Goal: Task Accomplishment & Management: Manage account settings

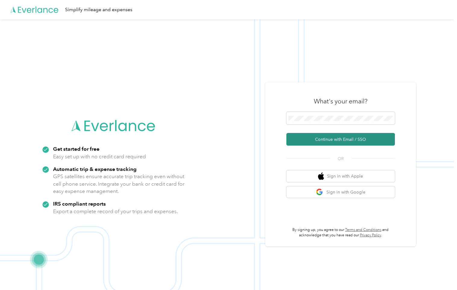
click at [325, 140] on button "Continue with Email / SSO" at bounding box center [340, 139] width 108 height 13
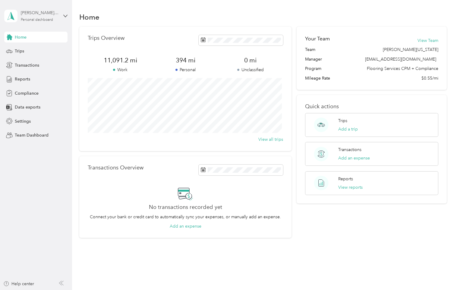
click at [45, 20] on div "Personal dashboard" at bounding box center [37, 20] width 32 height 4
click at [30, 49] on div "Team dashboard" at bounding box center [26, 49] width 32 height 6
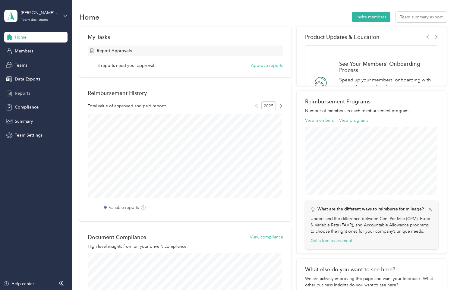
click at [22, 92] on span "Reports" at bounding box center [22, 93] width 15 height 6
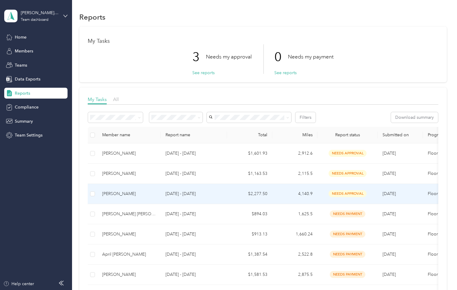
click at [246, 194] on td "$2,277.50" at bounding box center [249, 194] width 45 height 20
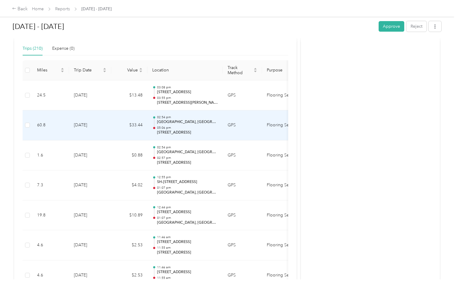
scroll to position [151, 0]
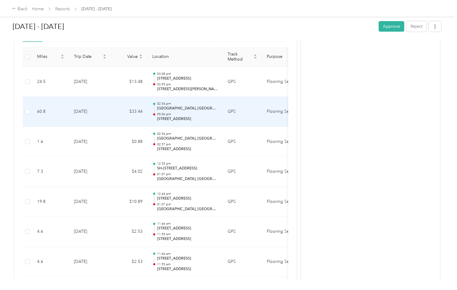
click at [192, 116] on p "[STREET_ADDRESS]" at bounding box center [187, 118] width 61 height 5
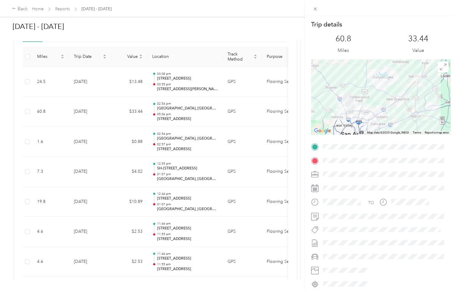
click at [178, 81] on div "Trip details This trip cannot be edited because it is either under review, appr…" at bounding box center [228, 145] width 457 height 290
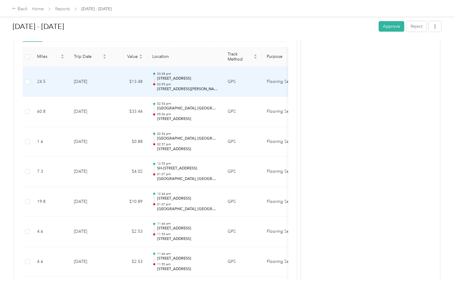
click at [178, 81] on div "03:08 pm [STREET_ADDRESS] 03:55 pm [STREET_ADDRESS][PERSON_NAME]" at bounding box center [187, 82] width 61 height 20
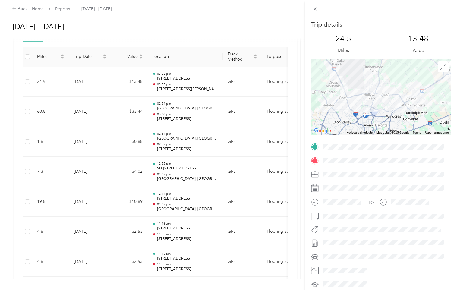
click at [172, 140] on div "Trip details This trip cannot be edited because it is either under review, appr…" at bounding box center [228, 145] width 457 height 290
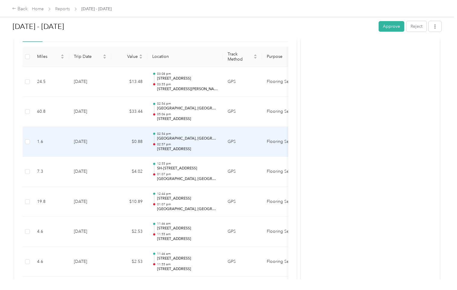
click at [172, 142] on p "02:57 pm" at bounding box center [187, 144] width 61 height 4
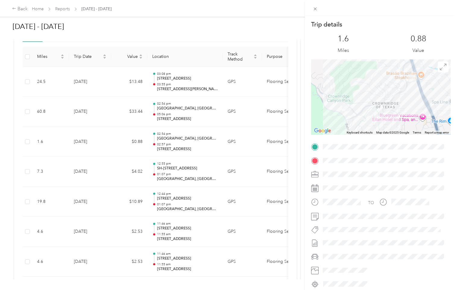
click at [187, 172] on div "Trip details This trip cannot be edited because it is either under review, appr…" at bounding box center [228, 145] width 457 height 290
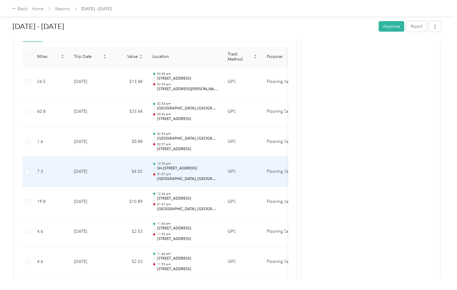
click at [187, 172] on div "12:55 pm SH-[STREET_ADDRESS] 01:07 pm [GEOGRAPHIC_DATA], [GEOGRAPHIC_DATA], [GE…" at bounding box center [187, 172] width 61 height 20
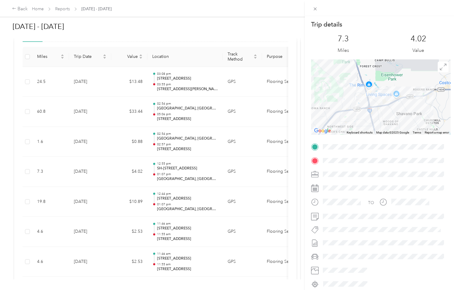
click at [178, 200] on div "Trip details This trip cannot be edited because it is either under review, appr…" at bounding box center [228, 145] width 457 height 290
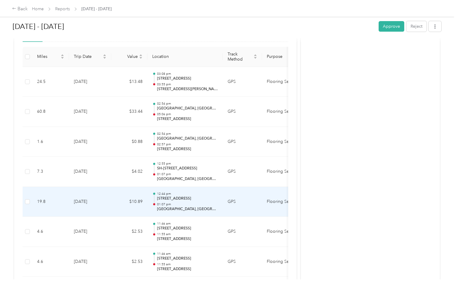
click at [178, 200] on p "[STREET_ADDRESS]" at bounding box center [187, 198] width 61 height 5
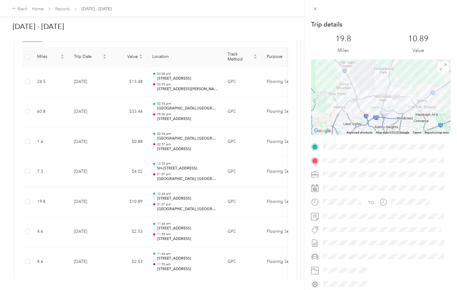
click at [175, 231] on div "Trip details This trip cannot be edited because it is either under review, appr…" at bounding box center [228, 145] width 457 height 290
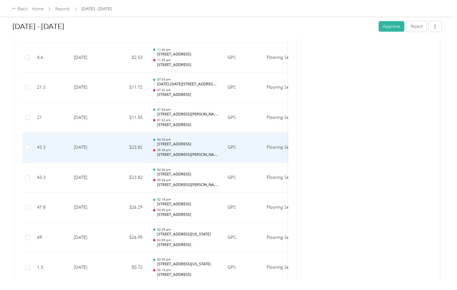
scroll to position [362, 0]
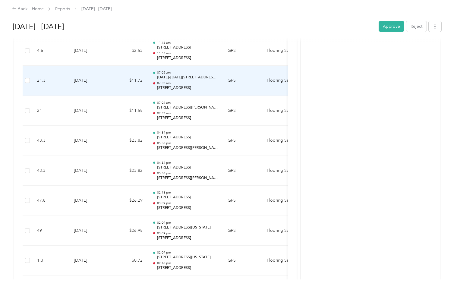
click at [191, 83] on p "07:32 am" at bounding box center [187, 83] width 61 height 4
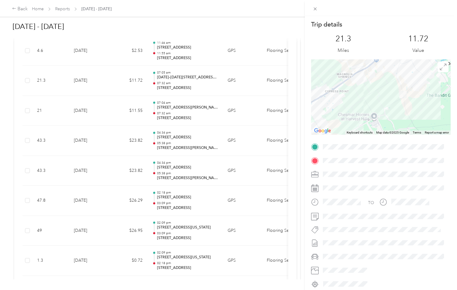
drag, startPoint x: 417, startPoint y: 94, endPoint x: 382, endPoint y: 142, distance: 59.1
click at [382, 142] on div "Trip details This trip cannot be edited because it is either under review, appr…" at bounding box center [381, 154] width 140 height 269
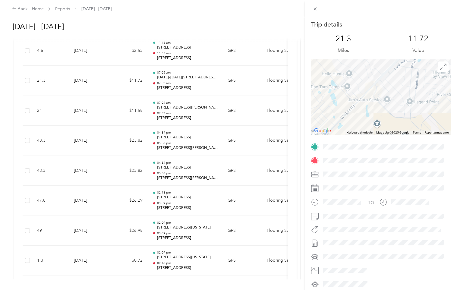
click at [379, 146] on div "Trip details This trip cannot be edited because it is either under review, appr…" at bounding box center [381, 154] width 140 height 269
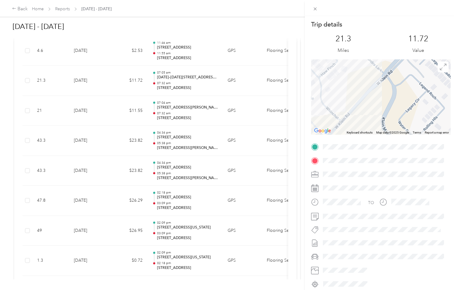
drag, startPoint x: 372, startPoint y: 91, endPoint x: 379, endPoint y: 121, distance: 31.1
click at [379, 121] on div at bounding box center [381, 96] width 140 height 75
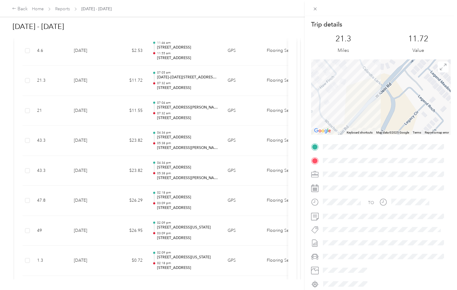
drag, startPoint x: 376, startPoint y: 115, endPoint x: 374, endPoint y: 128, distance: 13.3
click at [374, 128] on div at bounding box center [381, 96] width 140 height 75
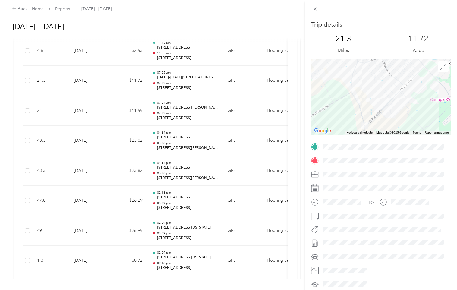
drag, startPoint x: 354, startPoint y: 114, endPoint x: 435, endPoint y: 83, distance: 86.9
click at [429, 89] on div at bounding box center [381, 96] width 140 height 75
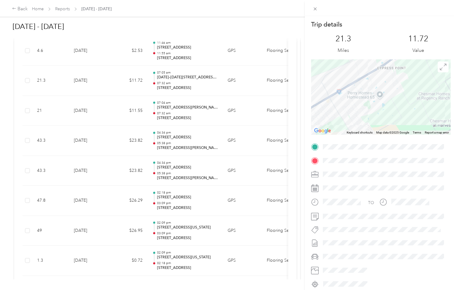
drag, startPoint x: 344, startPoint y: 108, endPoint x: 377, endPoint y: 101, distance: 33.2
click at [377, 101] on div at bounding box center [381, 96] width 140 height 75
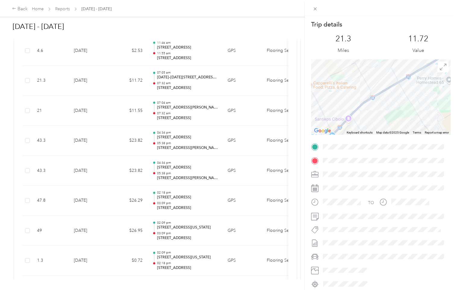
drag, startPoint x: 384, startPoint y: 104, endPoint x: 401, endPoint y: 88, distance: 22.8
click at [398, 90] on div at bounding box center [381, 96] width 140 height 75
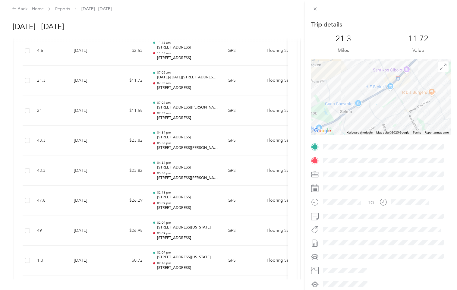
drag, startPoint x: 340, startPoint y: 118, endPoint x: 372, endPoint y: 96, distance: 38.5
click at [369, 98] on div at bounding box center [381, 96] width 140 height 75
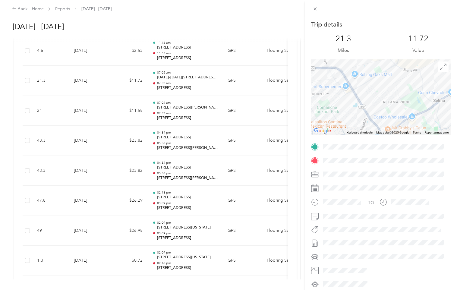
drag, startPoint x: 376, startPoint y: 107, endPoint x: 382, endPoint y: 141, distance: 34.3
click at [382, 140] on div "Trip details This trip cannot be edited because it is either under review, appr…" at bounding box center [381, 154] width 140 height 269
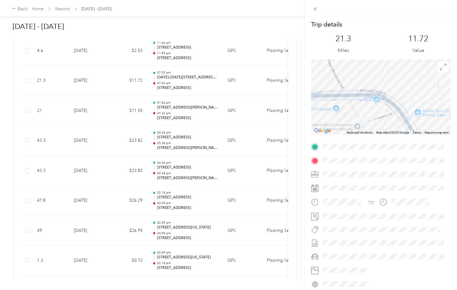
drag, startPoint x: 337, startPoint y: 78, endPoint x: 359, endPoint y: 150, distance: 75.5
click at [359, 150] on div "Trip details This trip cannot be edited because it is either under review, appr…" at bounding box center [381, 154] width 140 height 269
click at [178, 115] on div "Trip details This trip cannot be edited because it is either under review, appr…" at bounding box center [228, 145] width 457 height 290
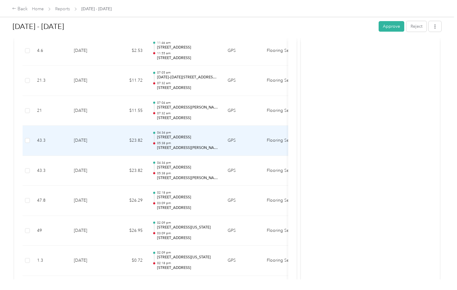
click at [181, 140] on div "04:34 pm [STREET_ADDRESS] 05:38 pm [STREET_ADDRESS][PERSON_NAME]" at bounding box center [187, 141] width 61 height 20
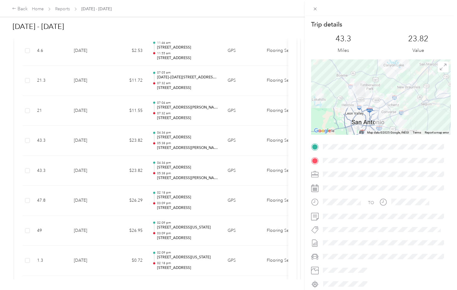
click at [180, 169] on div "Trip details This trip cannot be edited because it is either under review, appr…" at bounding box center [228, 145] width 457 height 290
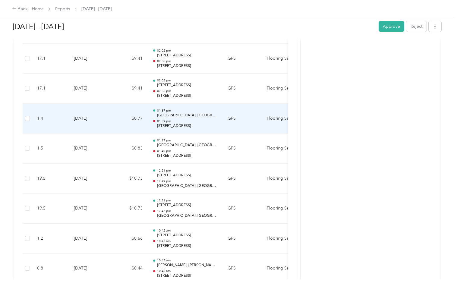
scroll to position [5003, 0]
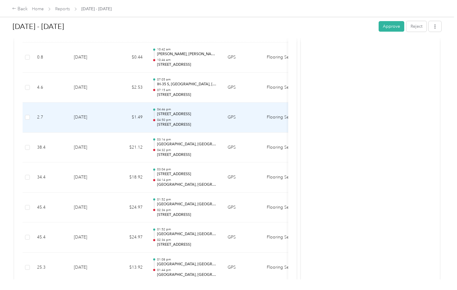
click at [135, 122] on td "$1.49" at bounding box center [129, 117] width 36 height 30
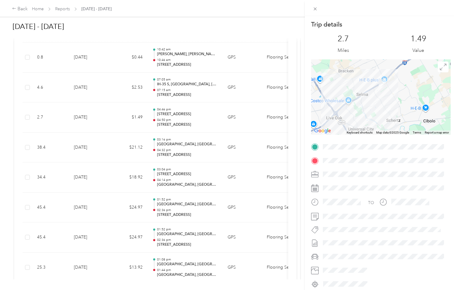
click at [203, 168] on div "Trip details This trip cannot be edited because it is either under review, appr…" at bounding box center [228, 145] width 457 height 290
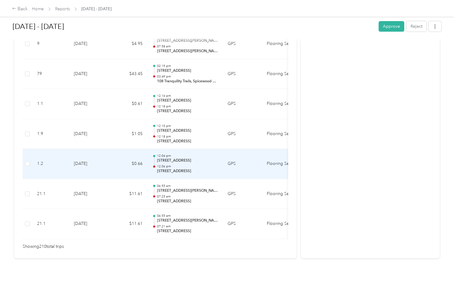
scroll to position [6285, 0]
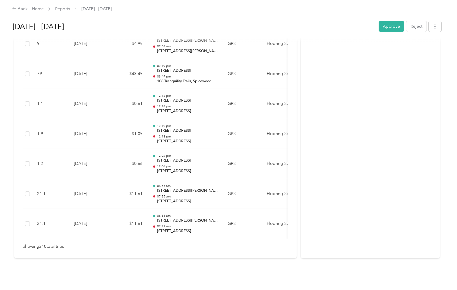
click at [384, 26] on button "Approve" at bounding box center [392, 26] width 26 height 11
click at [63, 10] on link "Reports" at bounding box center [62, 8] width 15 height 5
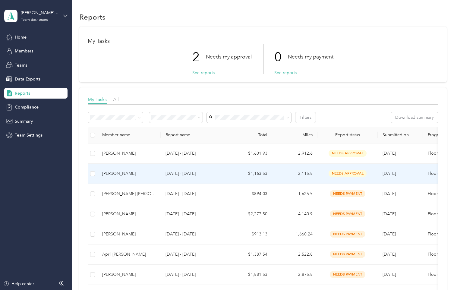
click at [307, 174] on td "2,115.5" at bounding box center [294, 174] width 45 height 20
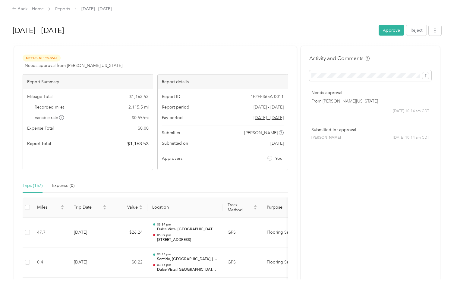
click at [387, 29] on button "Approve" at bounding box center [392, 30] width 26 height 11
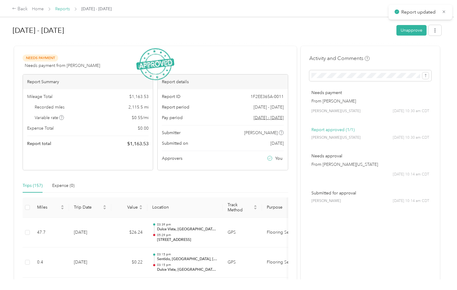
click at [58, 9] on link "Reports" at bounding box center [62, 8] width 15 height 5
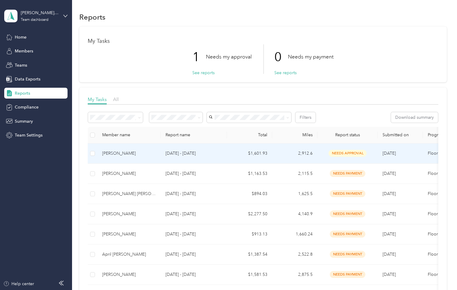
click at [343, 150] on span "needs approval" at bounding box center [348, 153] width 38 height 7
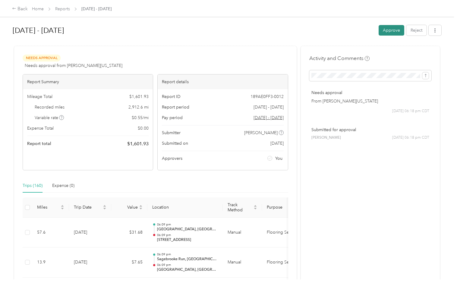
click at [397, 31] on button "Approve" at bounding box center [392, 30] width 26 height 11
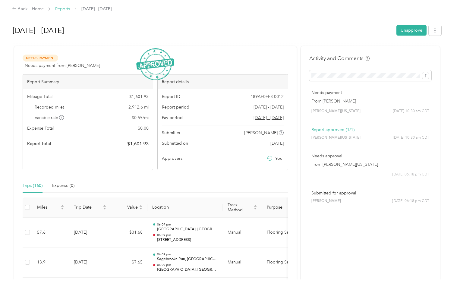
click at [64, 9] on link "Reports" at bounding box center [62, 8] width 15 height 5
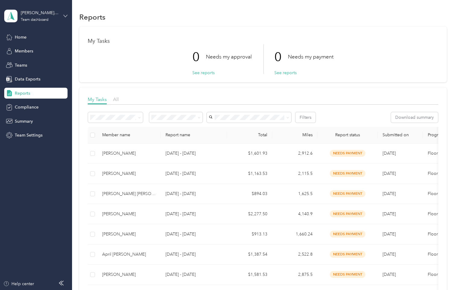
click at [67, 16] on icon at bounding box center [65, 16] width 4 height 4
click at [38, 75] on div "Log out" at bounding box center [68, 77] width 118 height 11
